Goal: Transaction & Acquisition: Purchase product/service

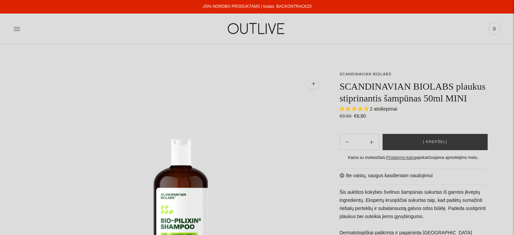
select select "**********"
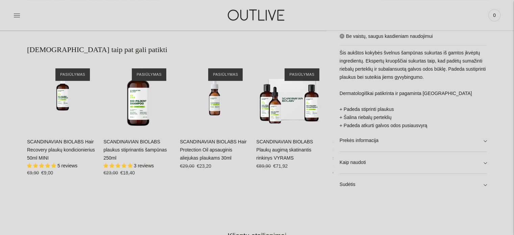
scroll to position [454, 0]
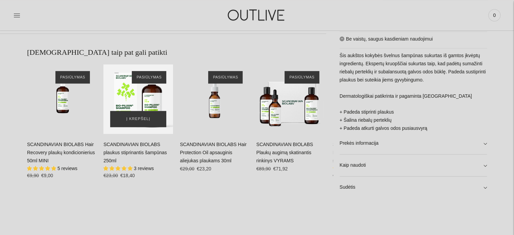
click at [138, 93] on div "SCANDINAVIAN BIOLABS plaukus stiprinantis šampūnas 250ml\a" at bounding box center [138, 99] width 70 height 70
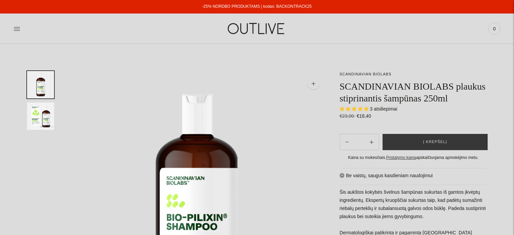
select select "**********"
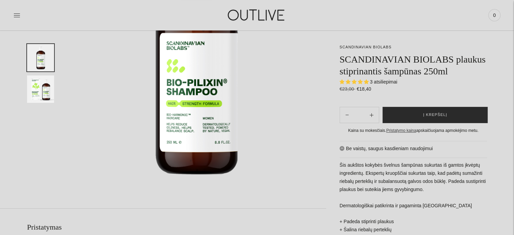
click at [434, 114] on span "Į krepšelį" at bounding box center [435, 115] width 24 height 7
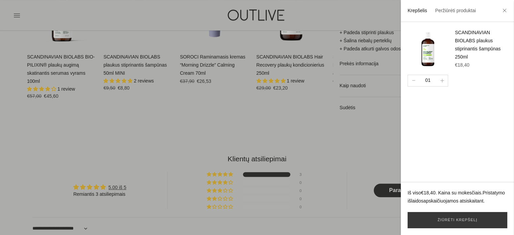
scroll to position [454, 0]
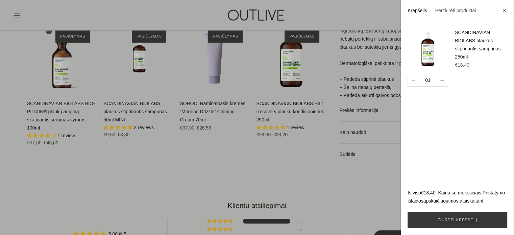
click at [84, 176] on div at bounding box center [257, 117] width 514 height 235
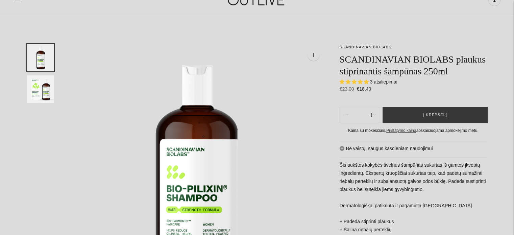
scroll to position [0, 0]
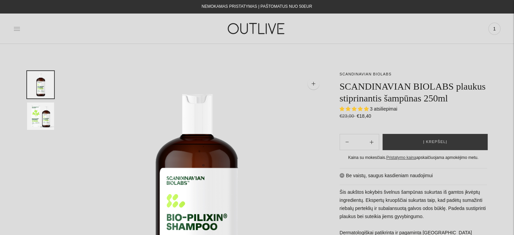
click at [17, 28] on icon at bounding box center [17, 28] width 7 height 7
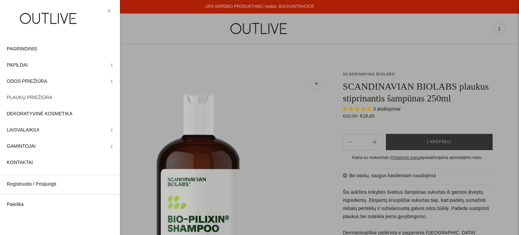
click at [32, 97] on span "PLAUKŲ PRIEŽIŪRA" at bounding box center [30, 98] width 46 height 8
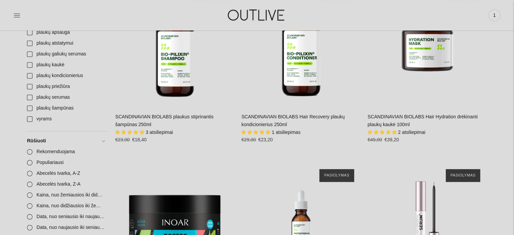
scroll to position [430, 0]
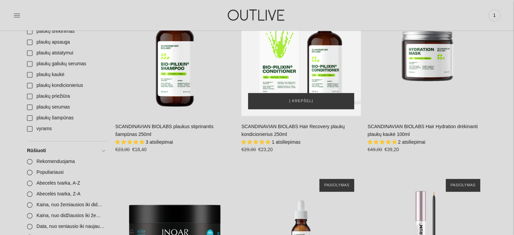
click at [299, 72] on div "SCANDINAVIAN BIOLABS Hair Recovery plaukų kondicionierius 250ml\a" at bounding box center [300, 55] width 119 height 119
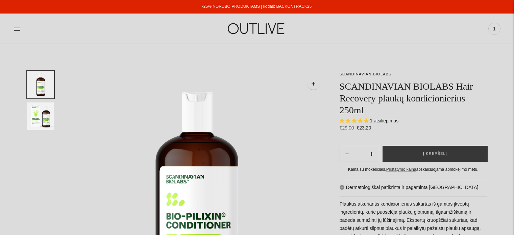
select select "**********"
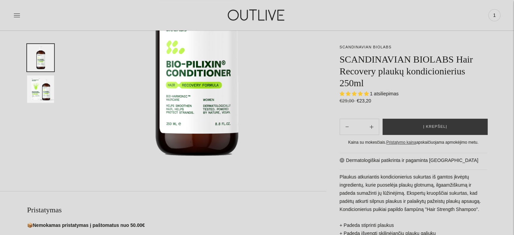
scroll to position [151, 0]
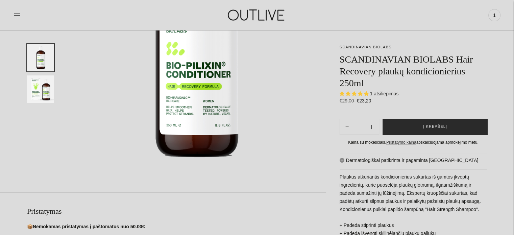
click at [433, 130] on button "Į krepšelį" at bounding box center [435, 127] width 105 height 16
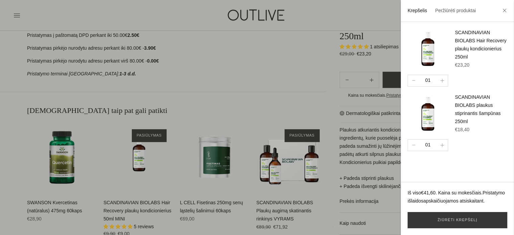
scroll to position [353, 0]
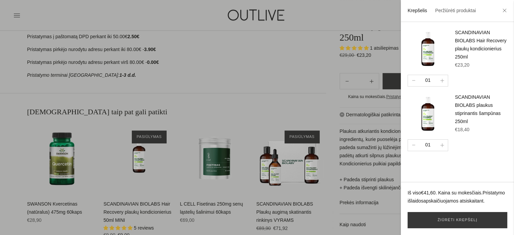
click at [245, 105] on div at bounding box center [257, 117] width 514 height 235
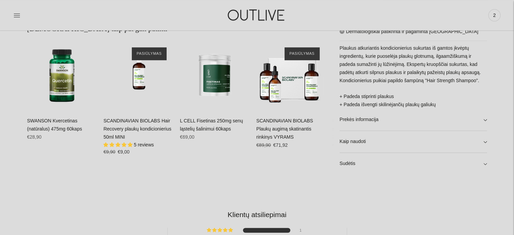
scroll to position [429, 0]
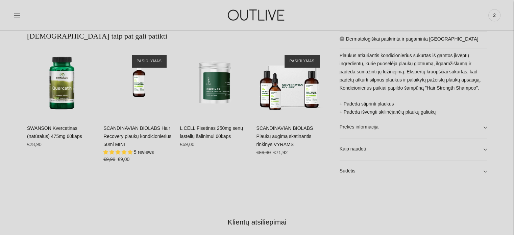
click at [293, 134] on link "SCANDINAVIAN BIOLABS Plaukų augimą skatinantis rinkinys VYRAMS" at bounding box center [284, 136] width 57 height 22
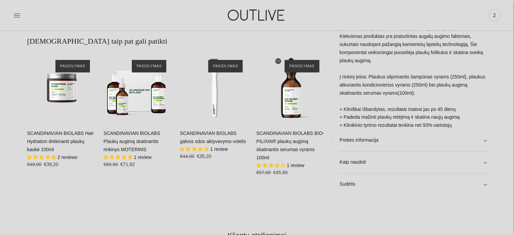
scroll to position [464, 0]
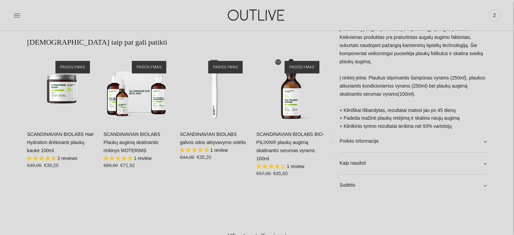
click at [146, 134] on link "SCANDINAVIAN BIOLABS Plaukų augimą skatinantis rinkinys MOTERIMS" at bounding box center [131, 142] width 57 height 22
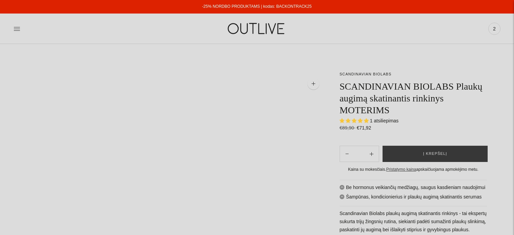
select select "**********"
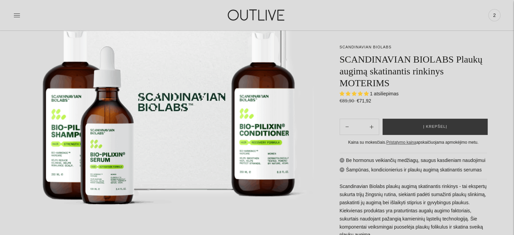
scroll to position [164, 0]
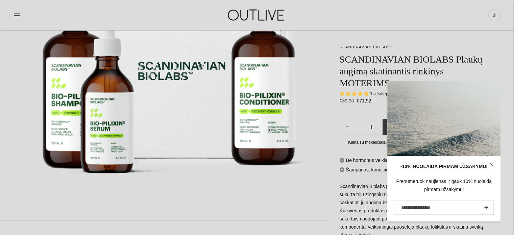
click at [492, 163] on icon at bounding box center [492, 165] width 4 height 4
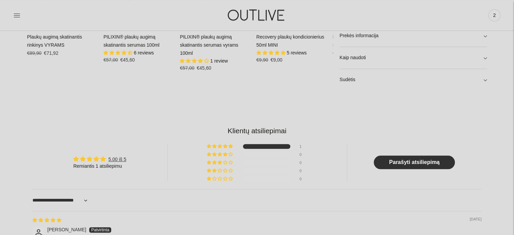
scroll to position [561, 0]
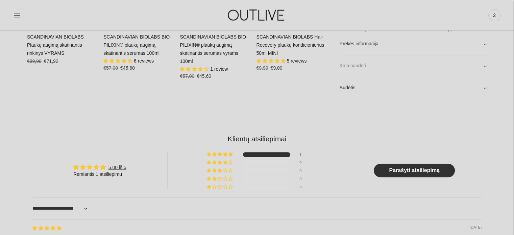
click at [486, 66] on link "Kaip naudoti" at bounding box center [413, 66] width 147 height 22
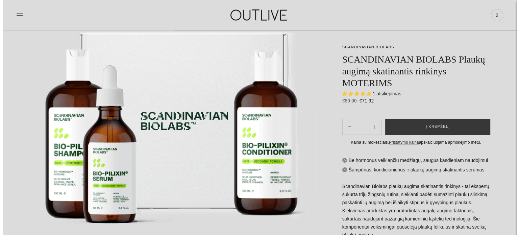
scroll to position [109, 0]
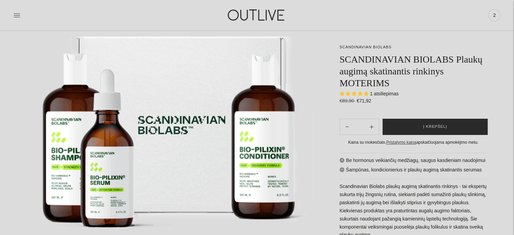
click at [427, 128] on span "Į krepšelį" at bounding box center [435, 126] width 24 height 7
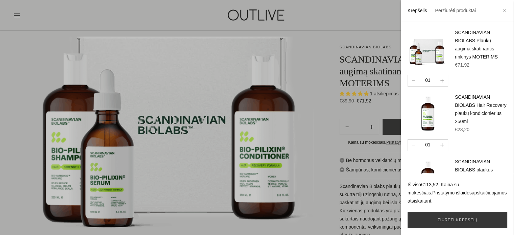
click at [504, 11] on icon at bounding box center [505, 10] width 4 height 4
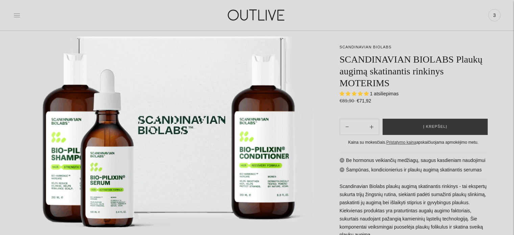
click at [16, 16] on icon at bounding box center [17, 15] width 7 height 7
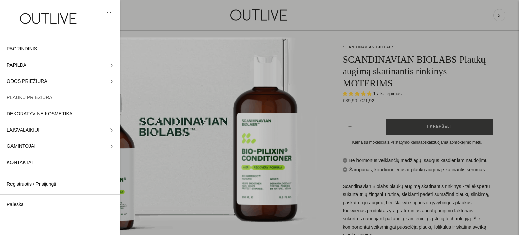
click at [30, 98] on span "PLAUKŲ PRIEŽIŪRA" at bounding box center [30, 98] width 46 height 8
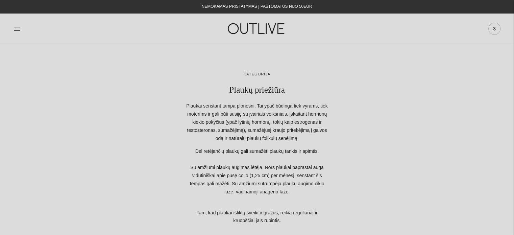
click at [492, 29] on span "3" at bounding box center [494, 28] width 9 height 9
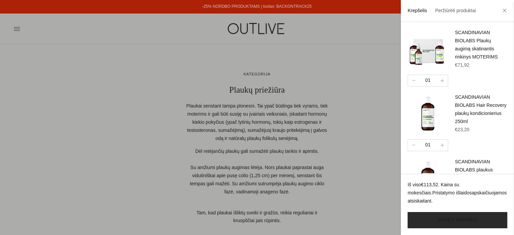
click at [462, 223] on link "Žiūrėti krepšelį" at bounding box center [458, 220] width 100 height 16
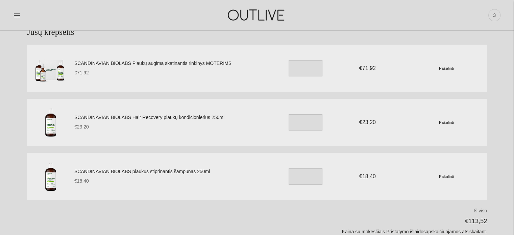
scroll to position [45, 0]
click at [451, 67] on small "Pašalinti" at bounding box center [446, 67] width 15 height 4
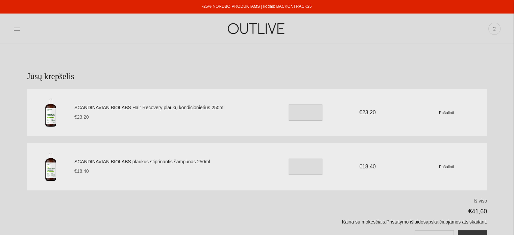
click at [15, 29] on icon at bounding box center [17, 28] width 6 height 3
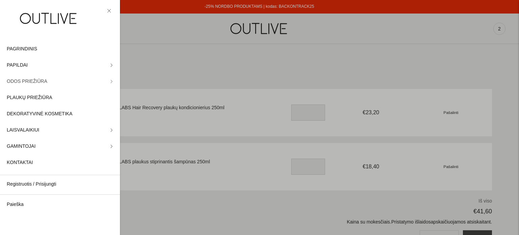
click at [21, 83] on span "ODOS PRIEŽIŪRA" at bounding box center [27, 81] width 41 height 8
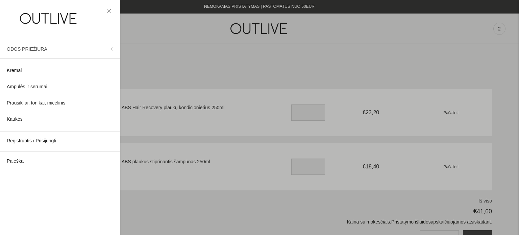
click at [23, 48] on span "ODOS PRIEŽIŪRA" at bounding box center [27, 48] width 41 height 5
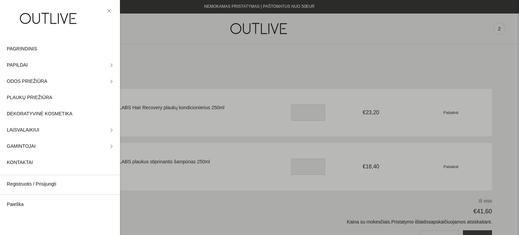
click at [23, 48] on span "PAGRINDINIS" at bounding box center [22, 49] width 30 height 8
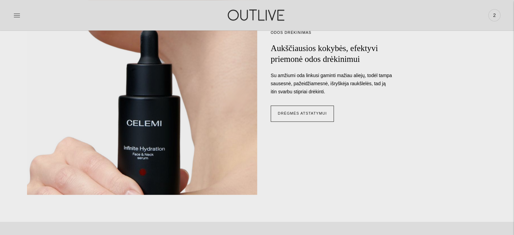
scroll to position [587, 0]
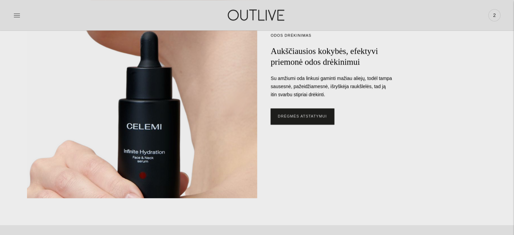
click at [300, 115] on link "Drėgmės atstatymui" at bounding box center [302, 116] width 63 height 16
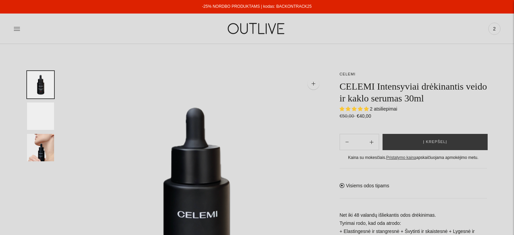
select select "**********"
click at [16, 28] on icon at bounding box center [17, 28] width 7 height 7
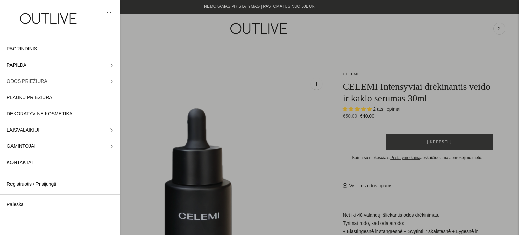
click at [110, 80] on icon at bounding box center [111, 81] width 3 height 3
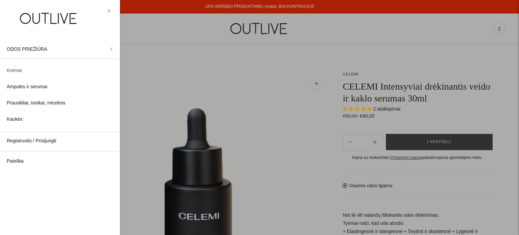
click at [16, 71] on span "Kremai" at bounding box center [14, 71] width 15 height 8
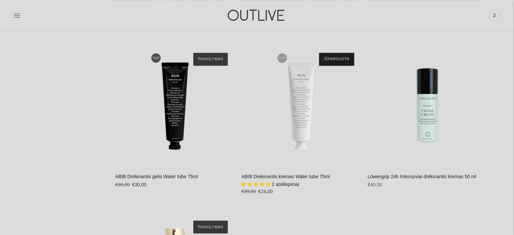
scroll to position [1111, 0]
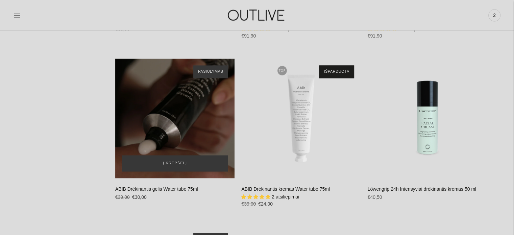
click at [172, 99] on div "ABIB Drėkinantis gelis Water tube 75ml\a" at bounding box center [174, 117] width 119 height 119
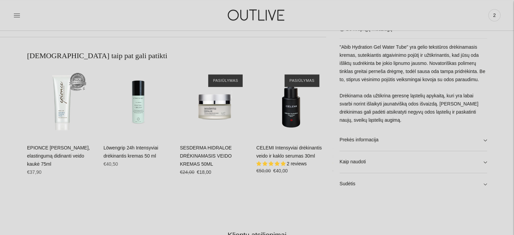
scroll to position [440, 0]
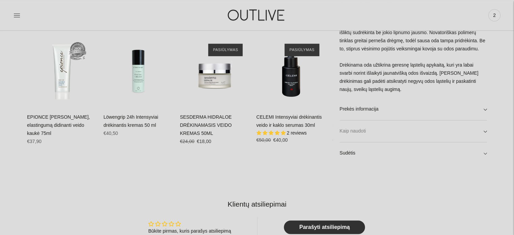
click at [486, 130] on link "Kaip naudoti" at bounding box center [413, 131] width 147 height 22
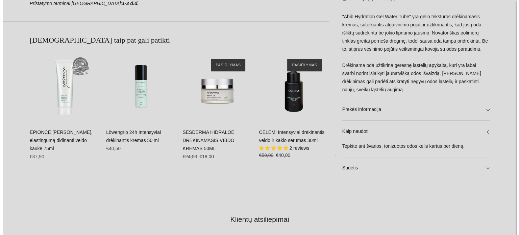
scroll to position [0, 0]
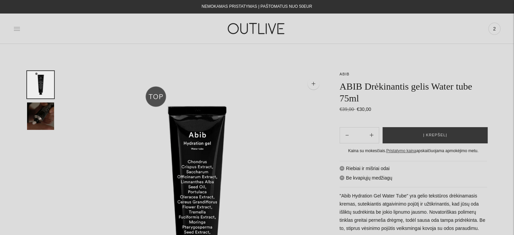
click at [15, 31] on icon at bounding box center [17, 28] width 7 height 7
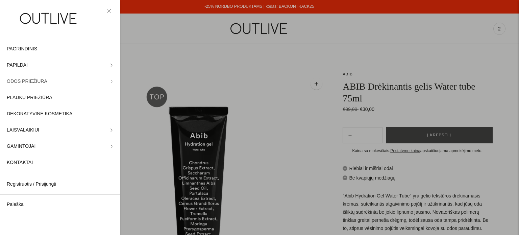
click at [111, 80] on icon at bounding box center [111, 81] width 1 height 3
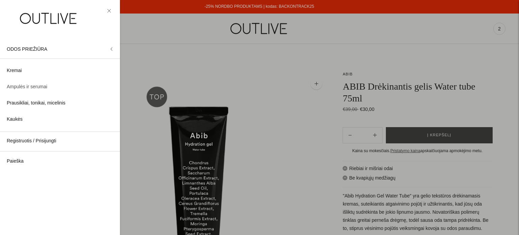
click at [28, 87] on span "Ampulės ir serumai" at bounding box center [27, 87] width 41 height 8
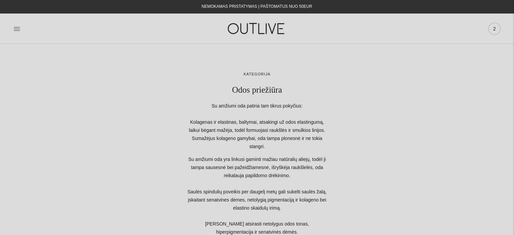
click at [496, 28] on span "2" at bounding box center [494, 28] width 9 height 9
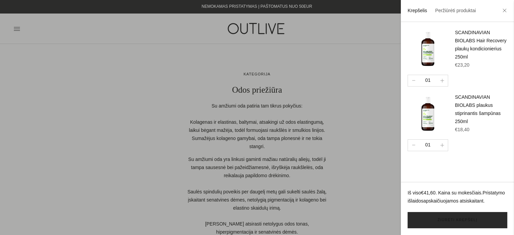
click at [444, 217] on link "Žiūrėti krepšelį" at bounding box center [458, 220] width 100 height 16
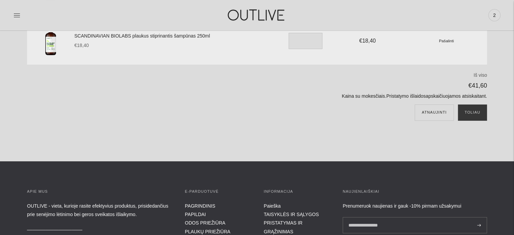
scroll to position [125, 0]
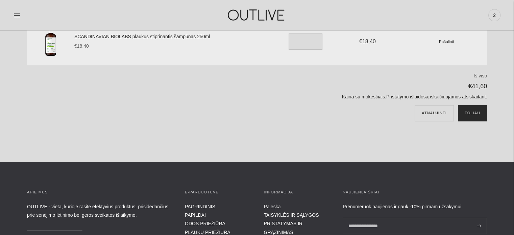
click at [472, 115] on button "Toliau" at bounding box center [472, 113] width 29 height 16
